Goal: Communication & Community: Participate in discussion

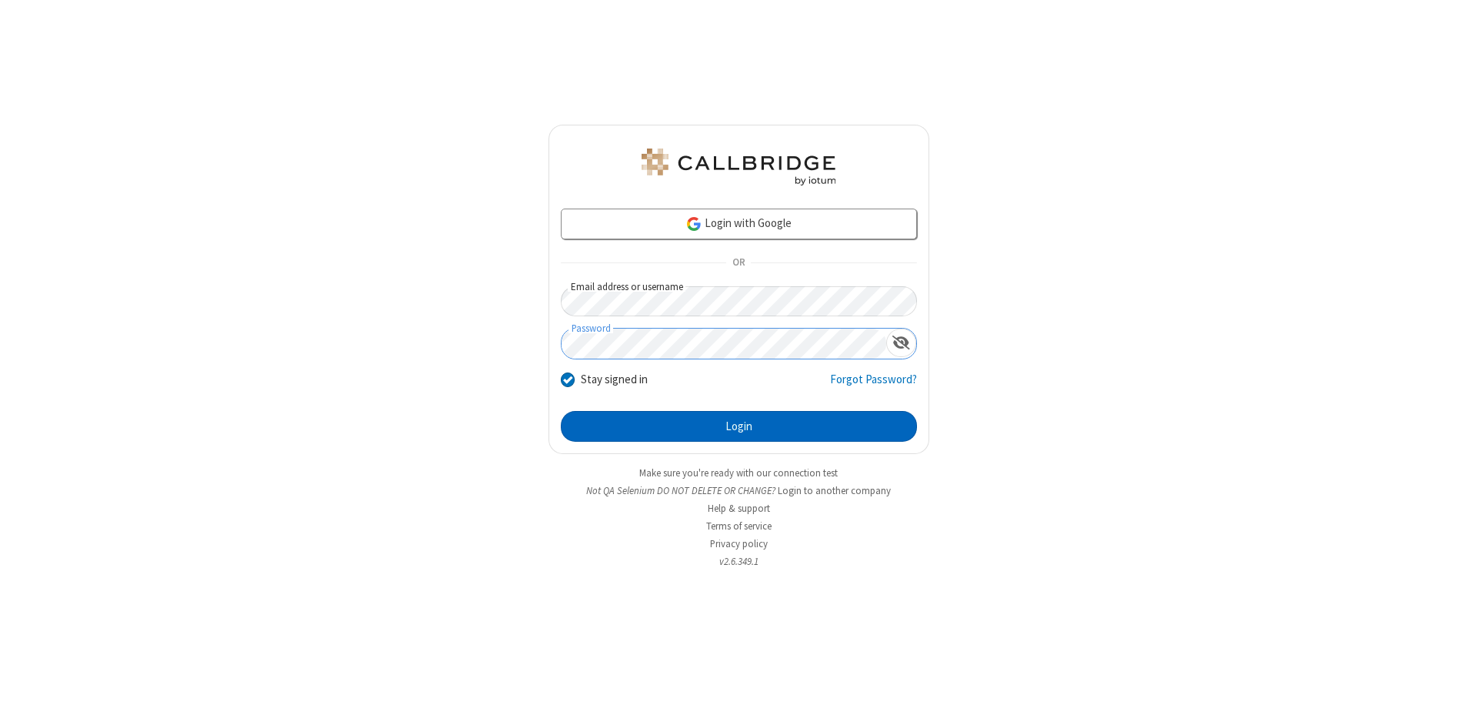
click at [739, 426] on button "Login" at bounding box center [739, 426] width 356 height 31
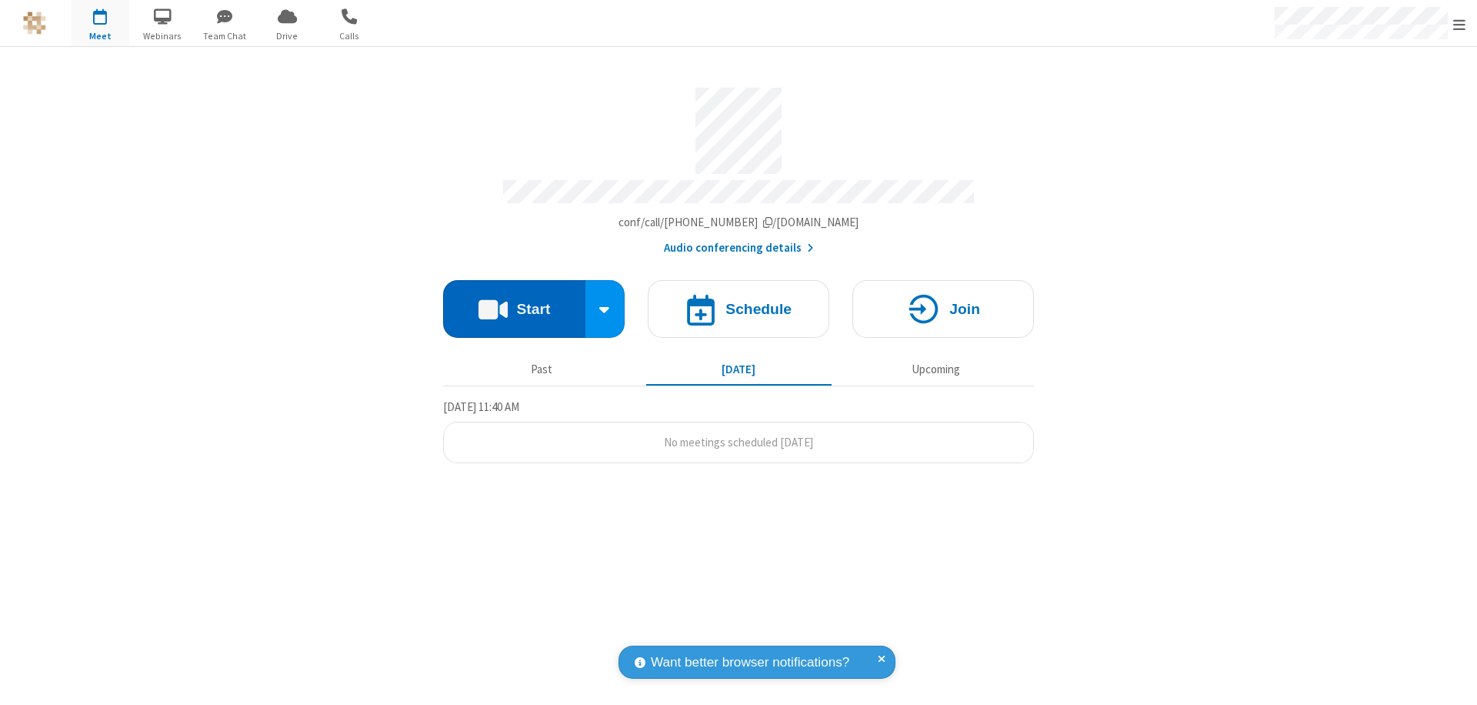
click at [514, 302] on button "Start" at bounding box center [514, 309] width 142 height 58
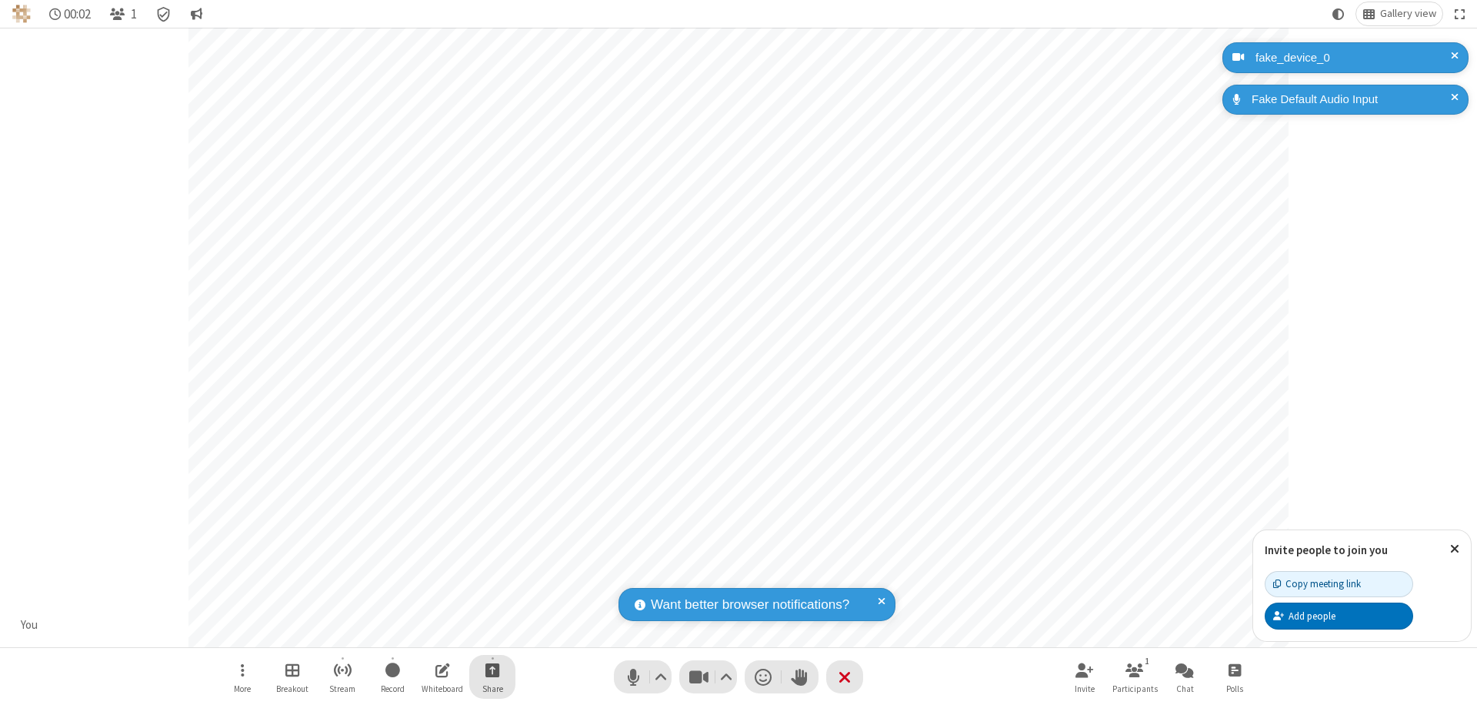
click at [492, 669] on span "Start sharing" at bounding box center [493, 669] width 15 height 19
click at [430, 633] on span "Share my screen" at bounding box center [431, 633] width 18 height 13
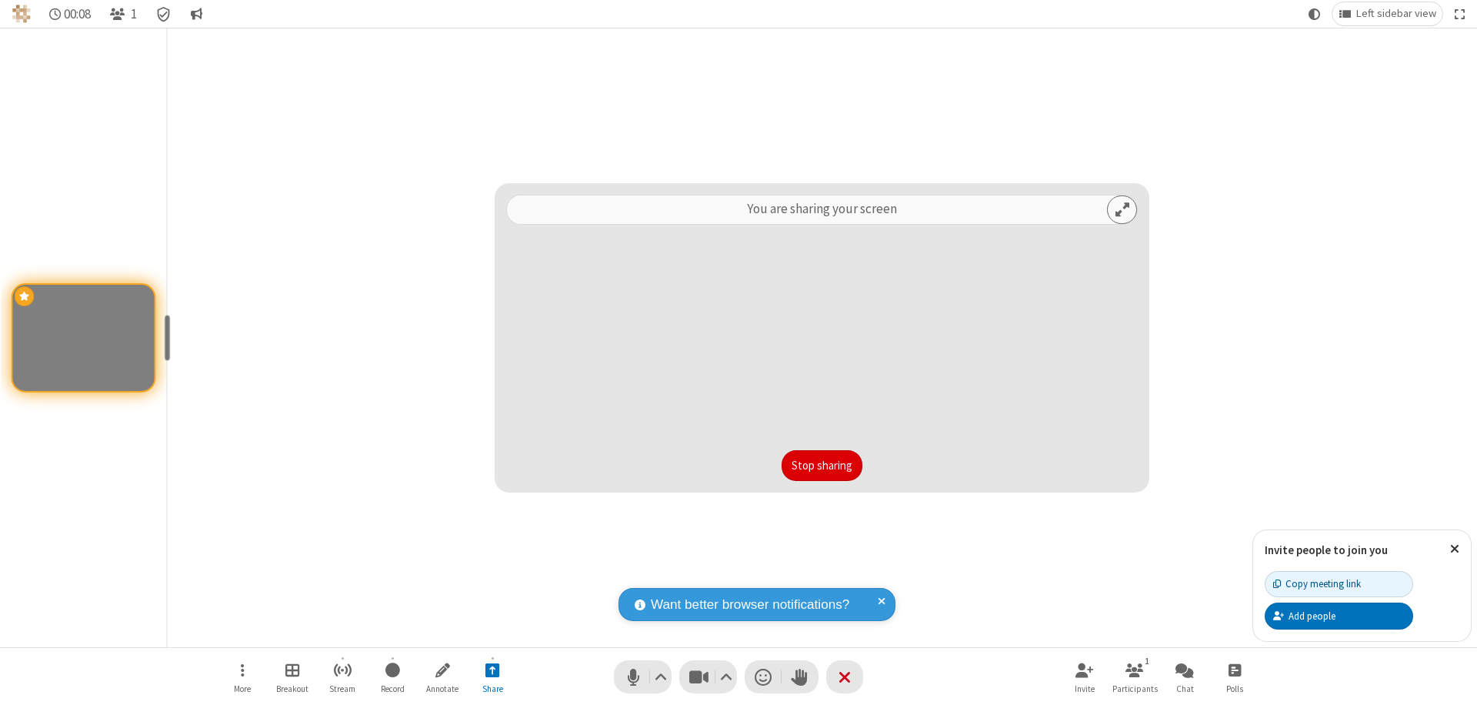
click at [822, 466] on button "Stop sharing" at bounding box center [822, 465] width 81 height 31
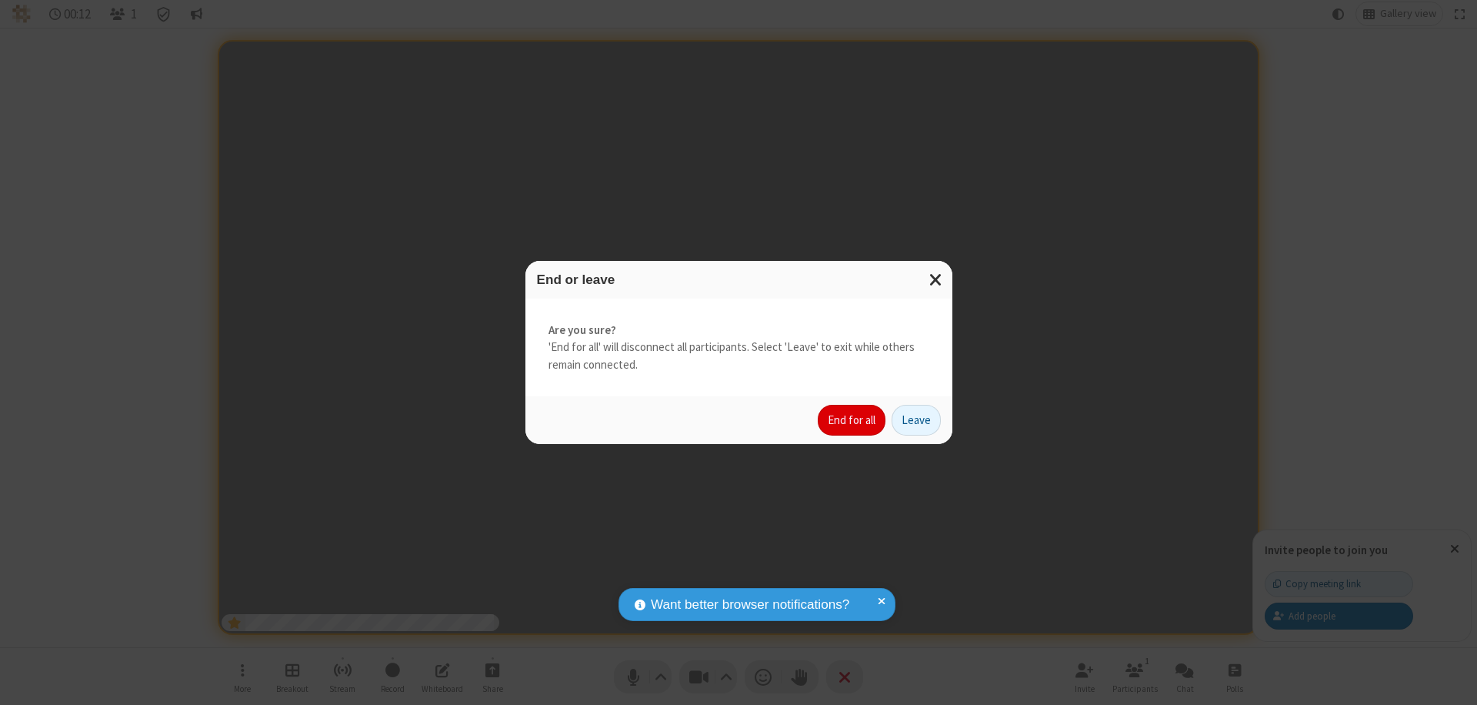
click at [853, 420] on button "End for all" at bounding box center [852, 420] width 68 height 31
